Goal: Transaction & Acquisition: Purchase product/service

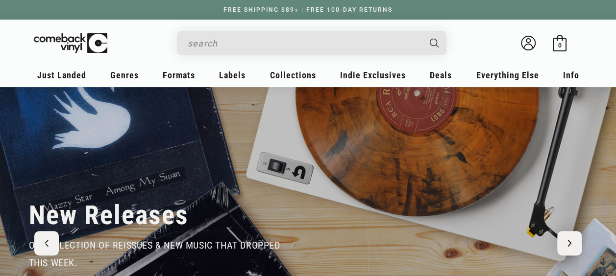
click at [256, 38] on input "Search" at bounding box center [304, 43] width 232 height 20
type input "[PERSON_NAME] ballads"
click at [423, 31] on button "Search" at bounding box center [435, 43] width 25 height 25
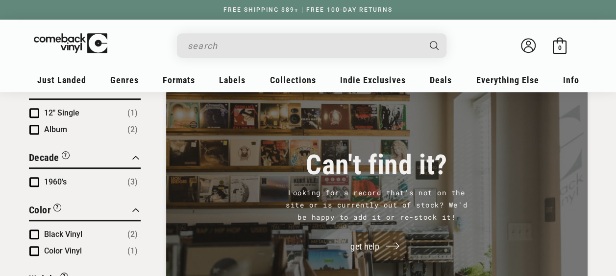
type input "[PERSON_NAME] ballads"
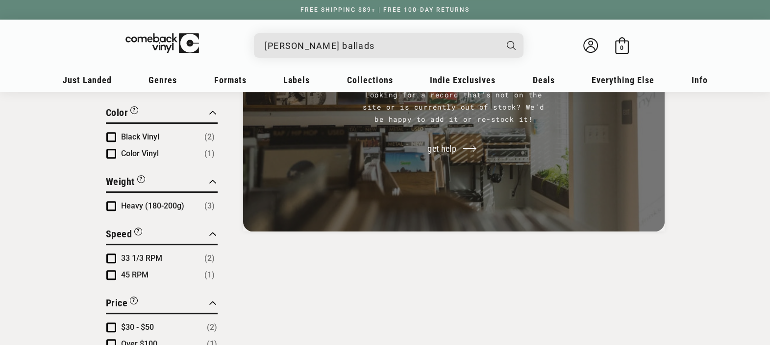
scroll to position [551, 0]
